Goal: Task Accomplishment & Management: Manage account settings

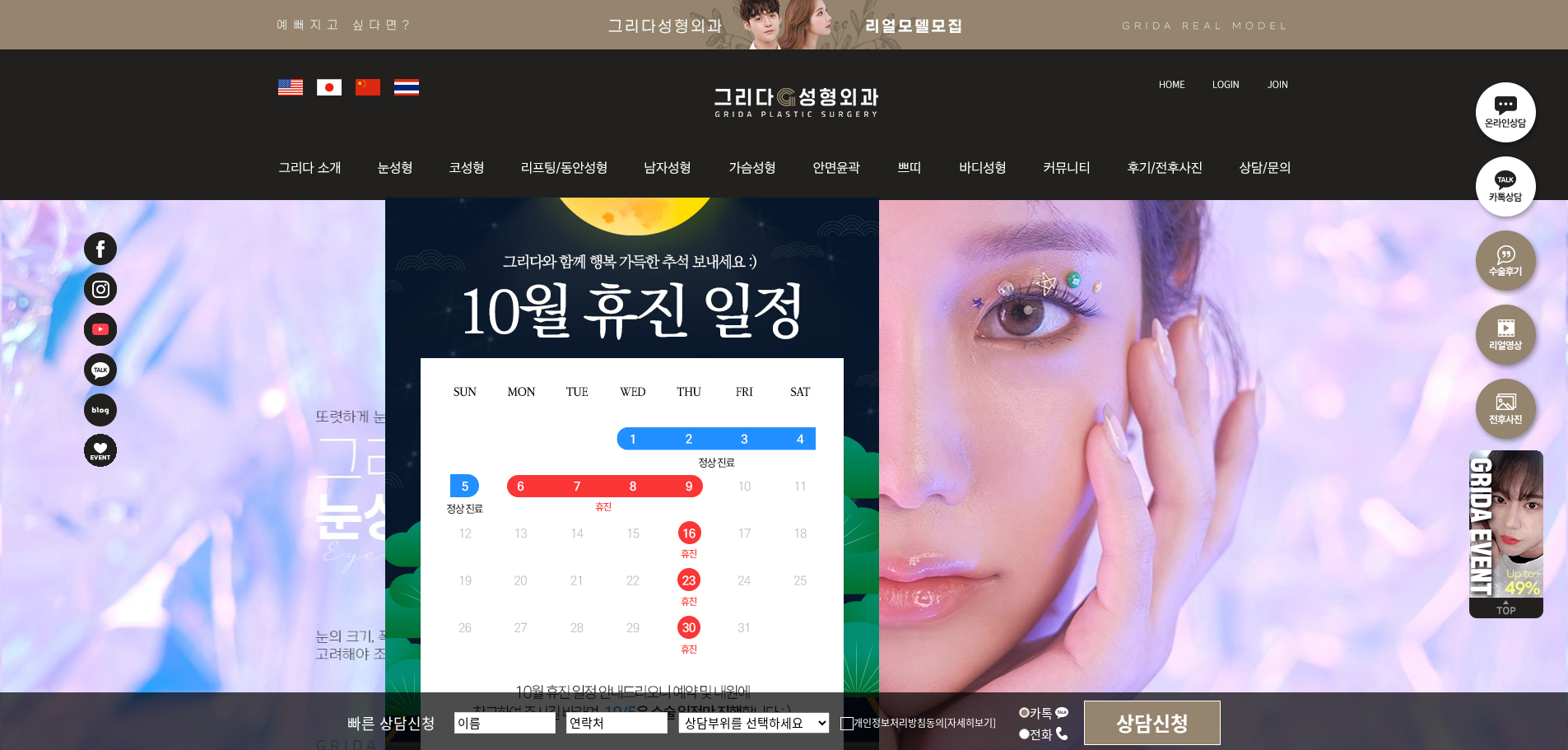
click at [1238, 87] on img at bounding box center [1226, 84] width 27 height 9
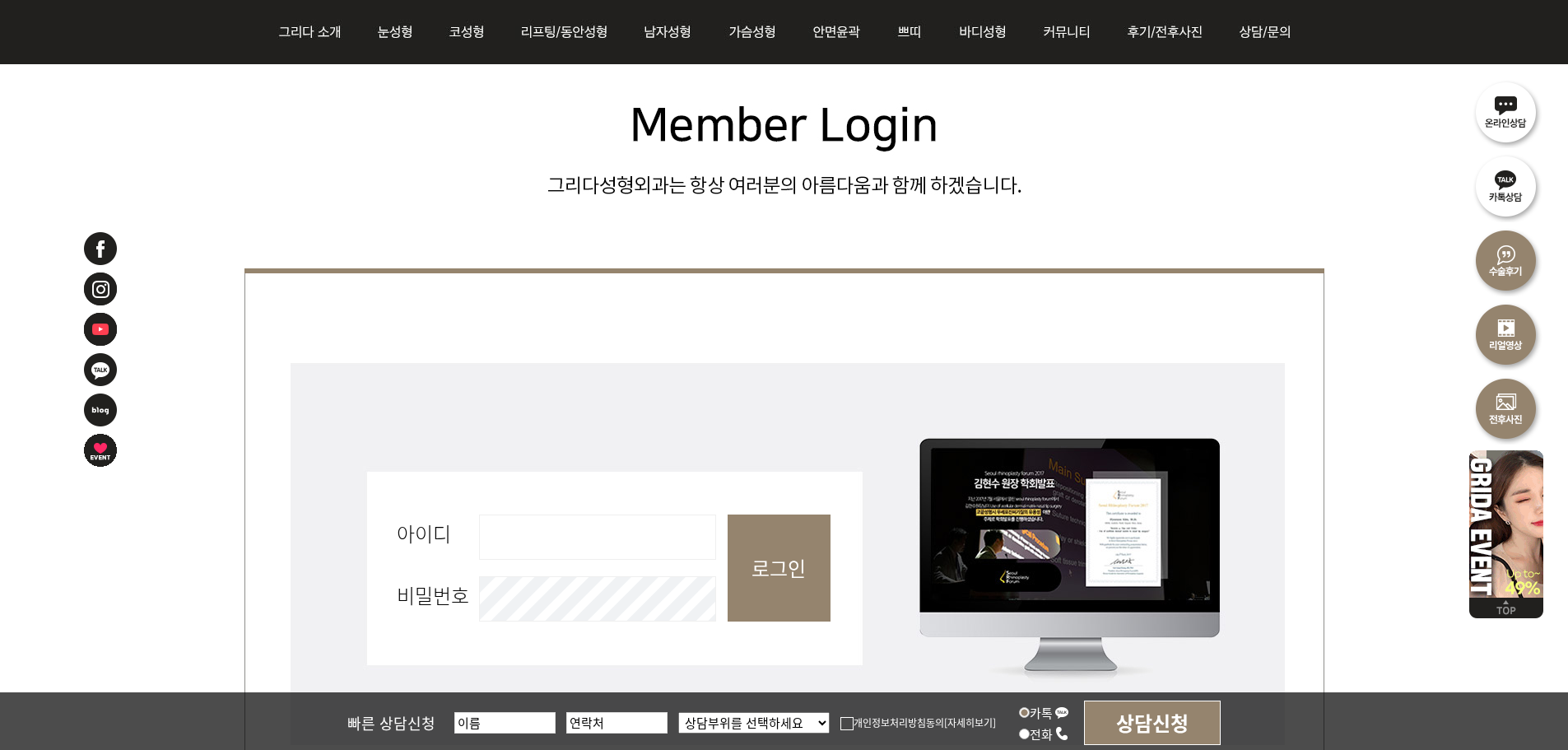
scroll to position [741, 0]
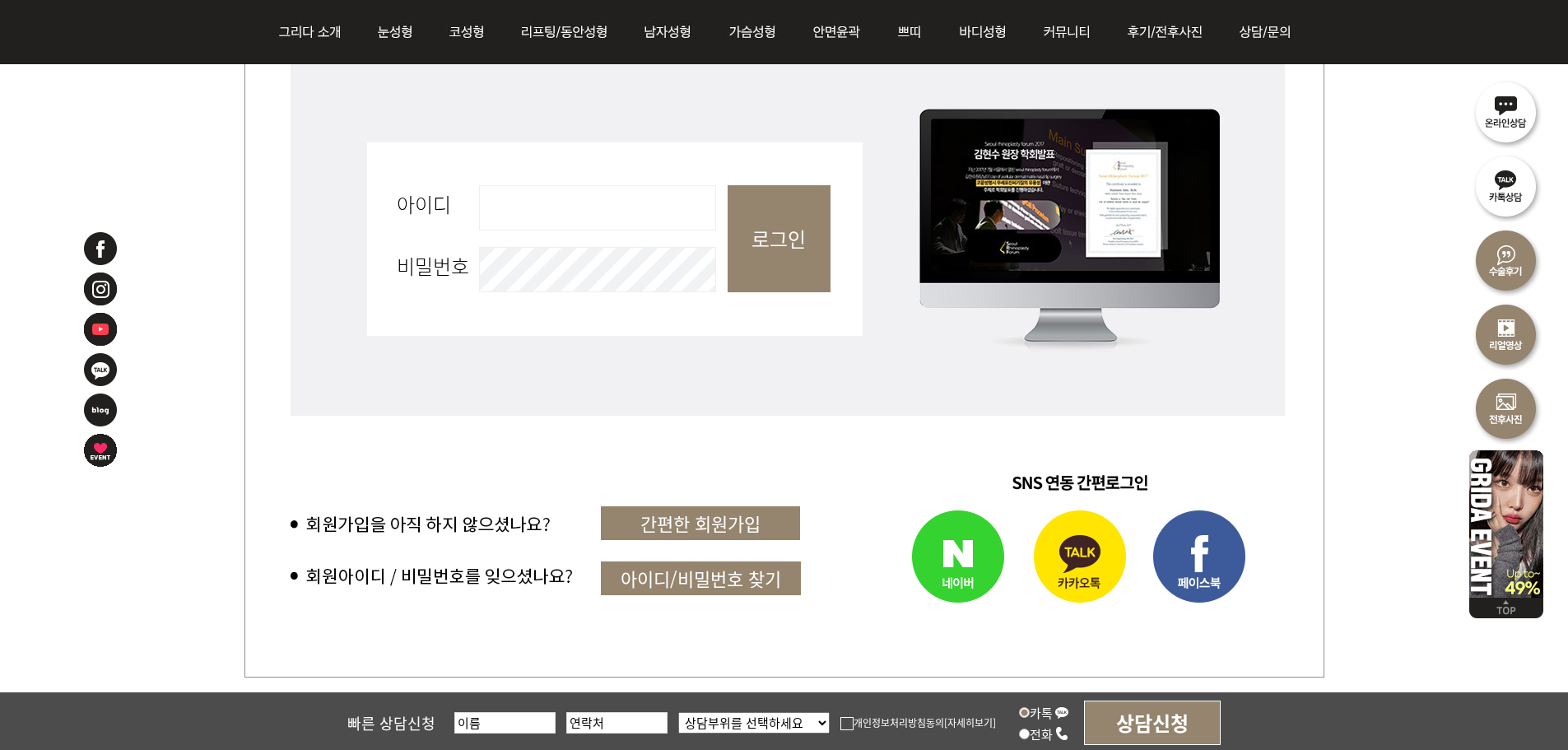
click at [601, 220] on input "아이디 필수" at bounding box center [597, 207] width 237 height 45
type input "admin"
click at [751, 247] on input "로그인" at bounding box center [779, 238] width 103 height 107
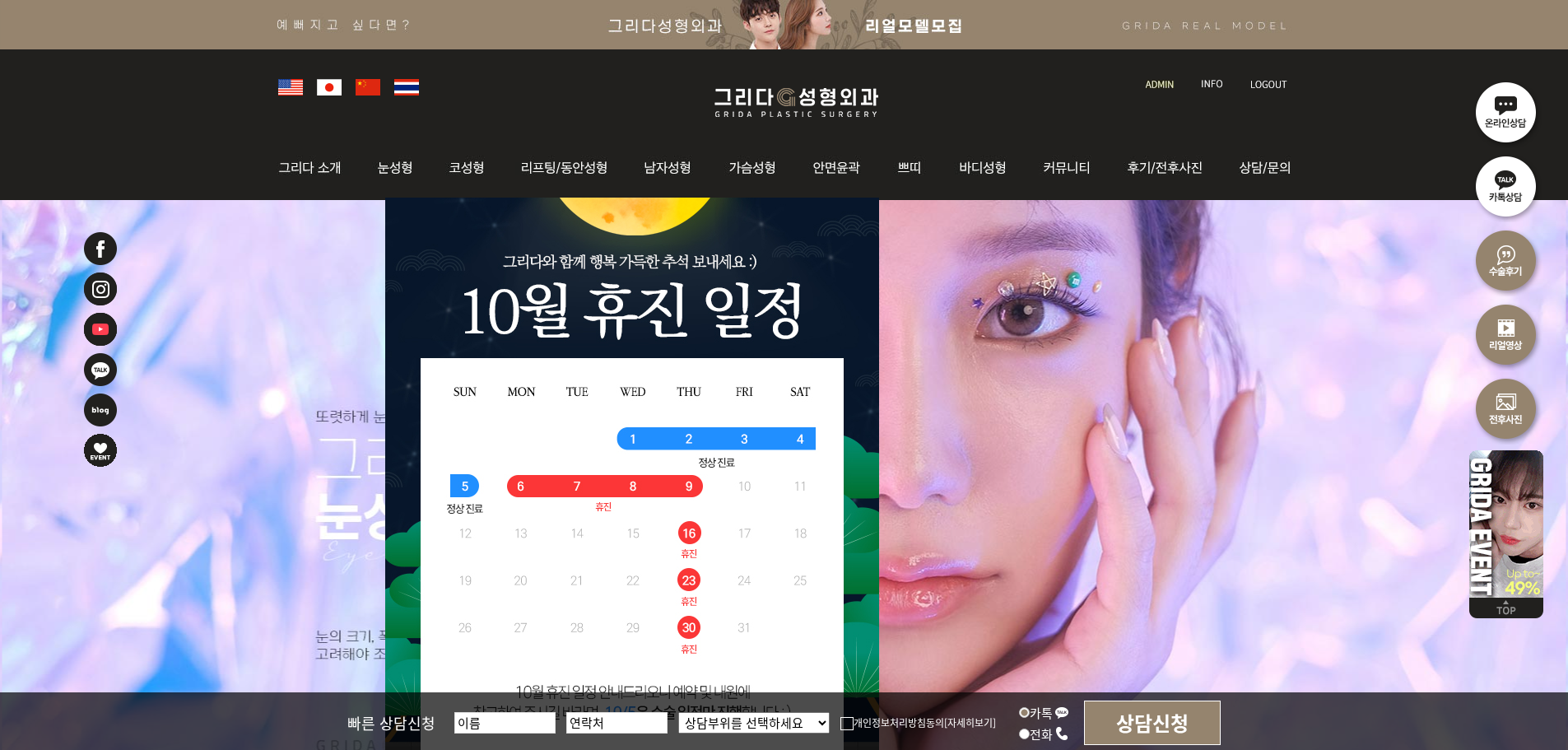
click at [1159, 74] on link at bounding box center [1161, 68] width 47 height 23
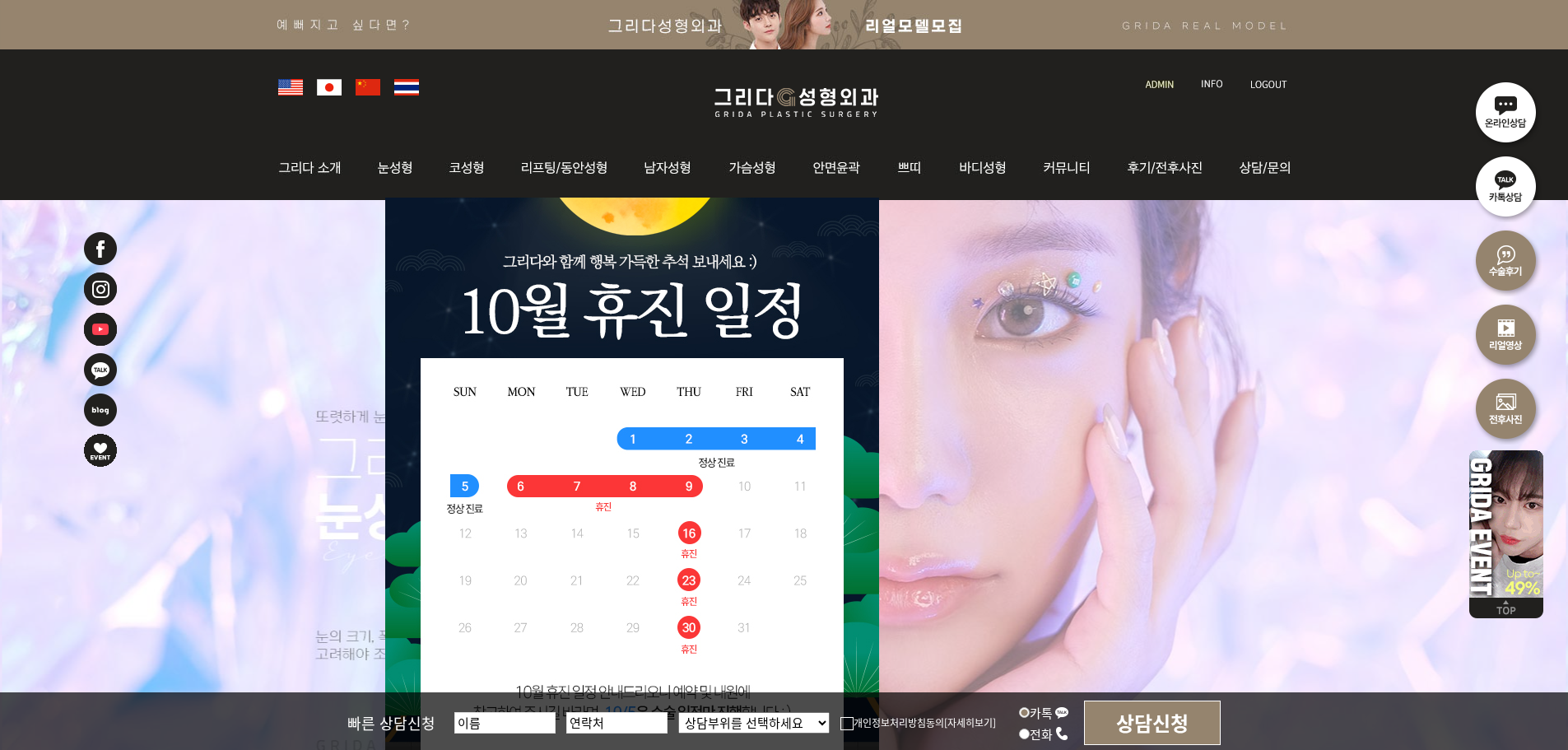
click at [1171, 77] on link at bounding box center [1161, 68] width 47 height 23
